Goal: Use online tool/utility

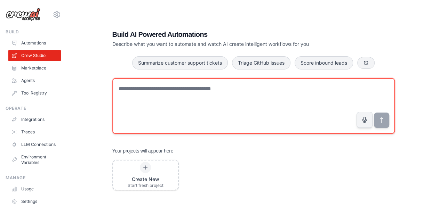
click at [187, 86] on textarea at bounding box center [253, 106] width 282 height 56
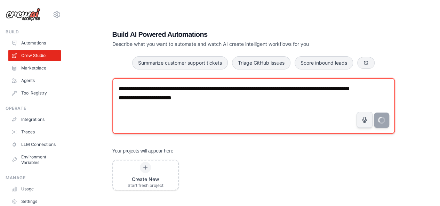
type textarea "**********"
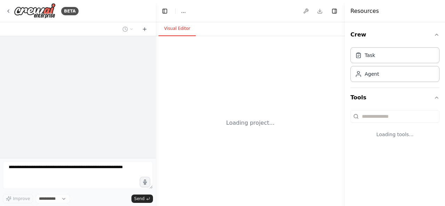
select select "****"
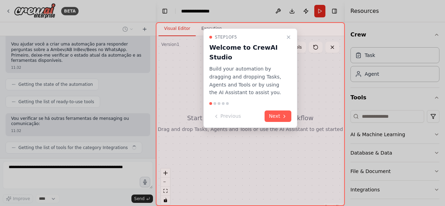
scroll to position [205, 0]
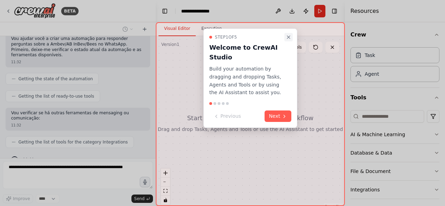
click at [287, 37] on icon "Close walkthrough" at bounding box center [289, 37] width 6 height 6
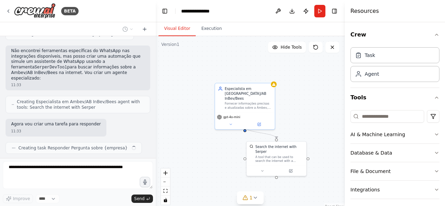
scroll to position [318, 0]
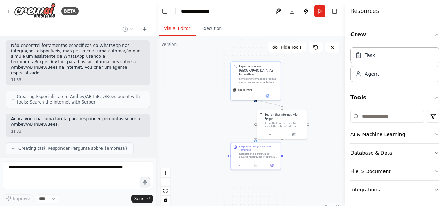
drag, startPoint x: 200, startPoint y: 144, endPoint x: 213, endPoint y: 109, distance: 36.9
click at [219, 113] on div ".deletable-edge-delete-btn { width: 20px; height: 20px; border: 0px solid #ffff…" at bounding box center [250, 123] width 189 height 174
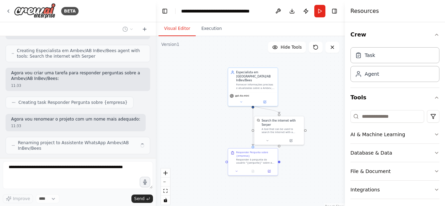
drag, startPoint x: 226, startPoint y: 112, endPoint x: 220, endPoint y: 114, distance: 6.2
click at [221, 119] on div ".deletable-edge-delete-btn { width: 20px; height: 20px; border: 0px solid #ffff…" at bounding box center [250, 123] width 189 height 174
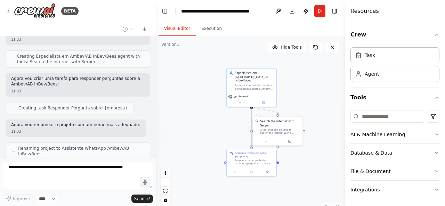
click at [220, 114] on div ".deletable-edge-delete-btn { width: 20px; height: 20px; border: 0px solid #ffff…" at bounding box center [250, 123] width 189 height 174
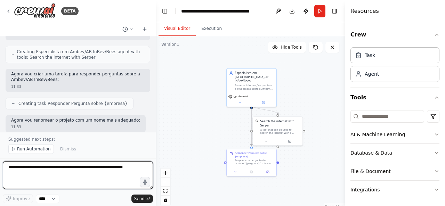
scroll to position [390, 0]
